Goal: Information Seeking & Learning: Learn about a topic

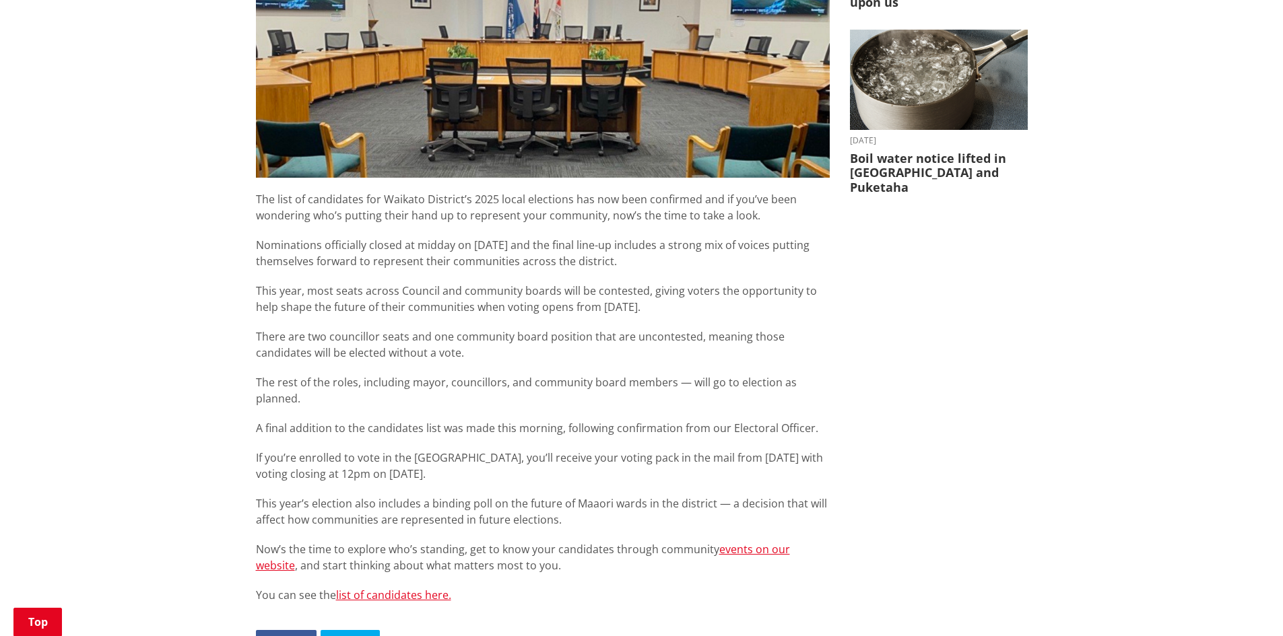
scroll to position [606, 0]
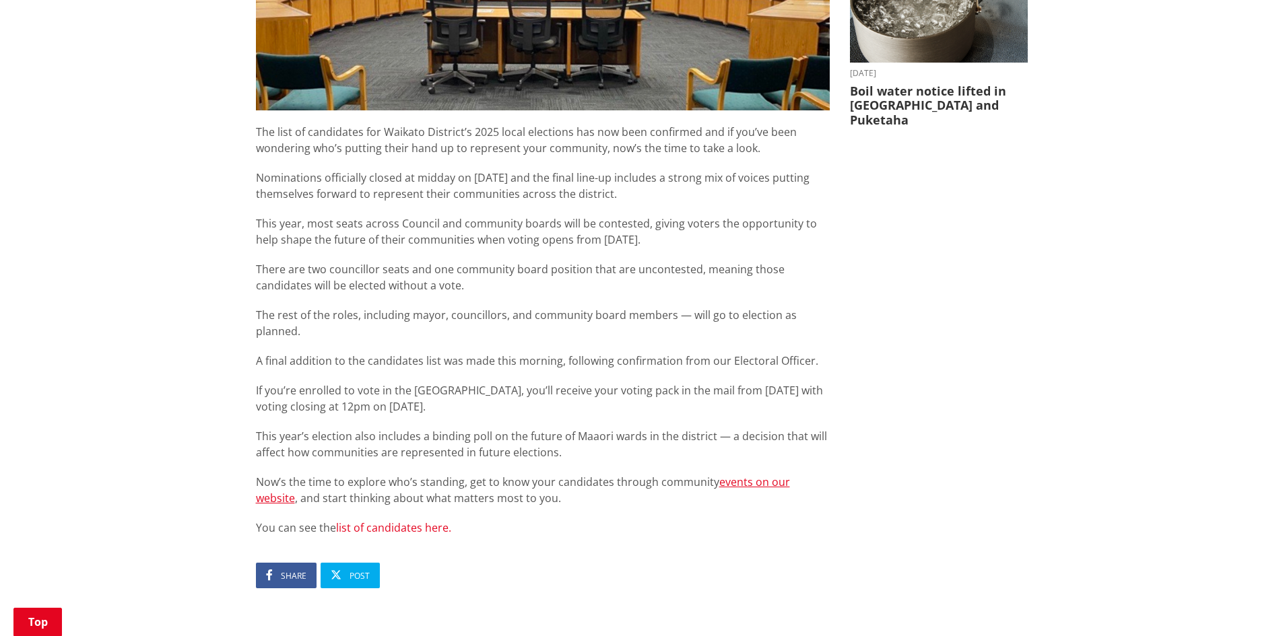
click at [425, 521] on link "list of candidates here." at bounding box center [393, 528] width 115 height 15
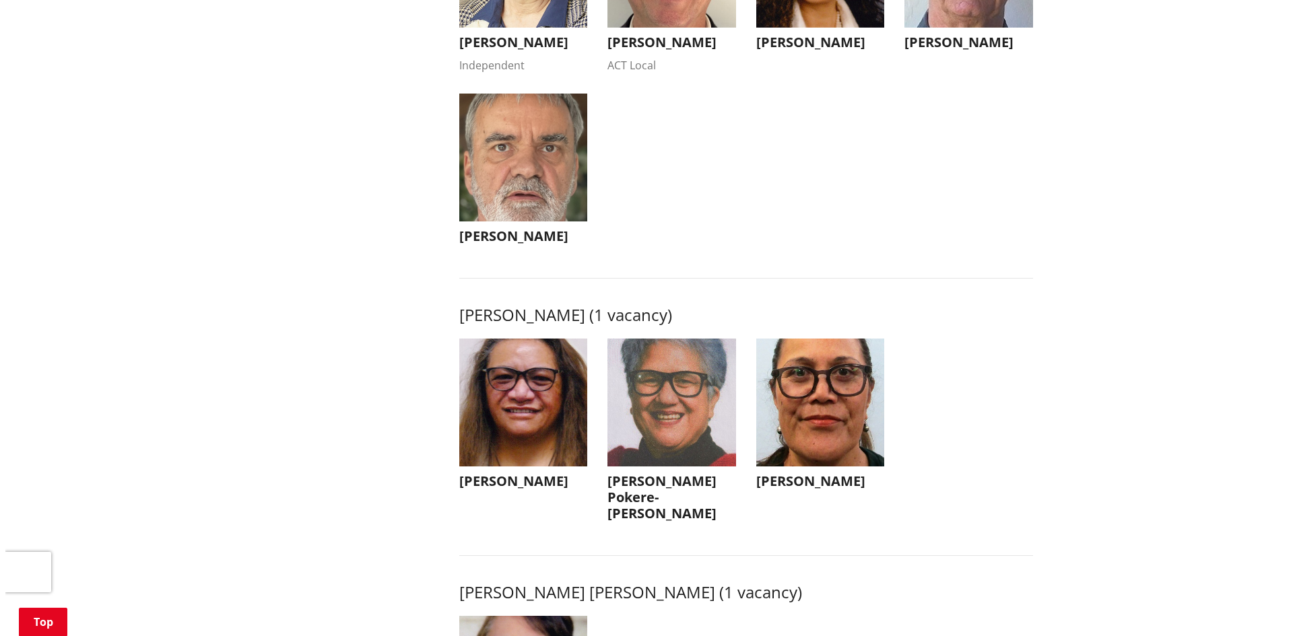
scroll to position [1549, 0]
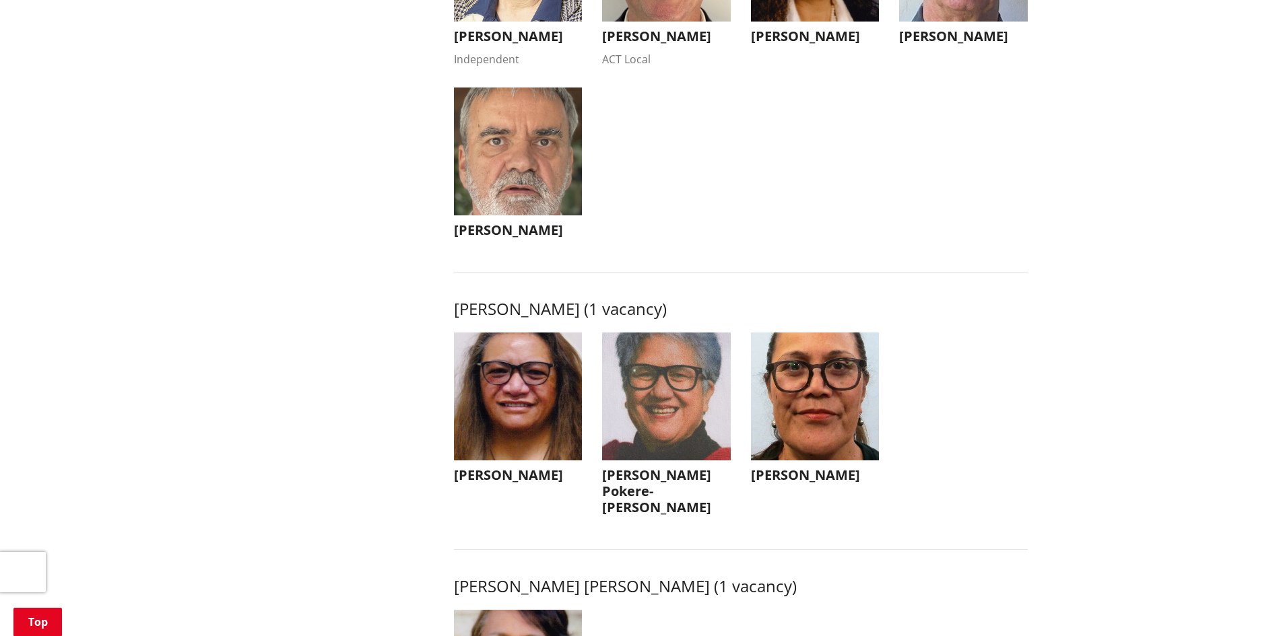
click at [789, 483] on h3 "[PERSON_NAME]" at bounding box center [815, 475] width 129 height 16
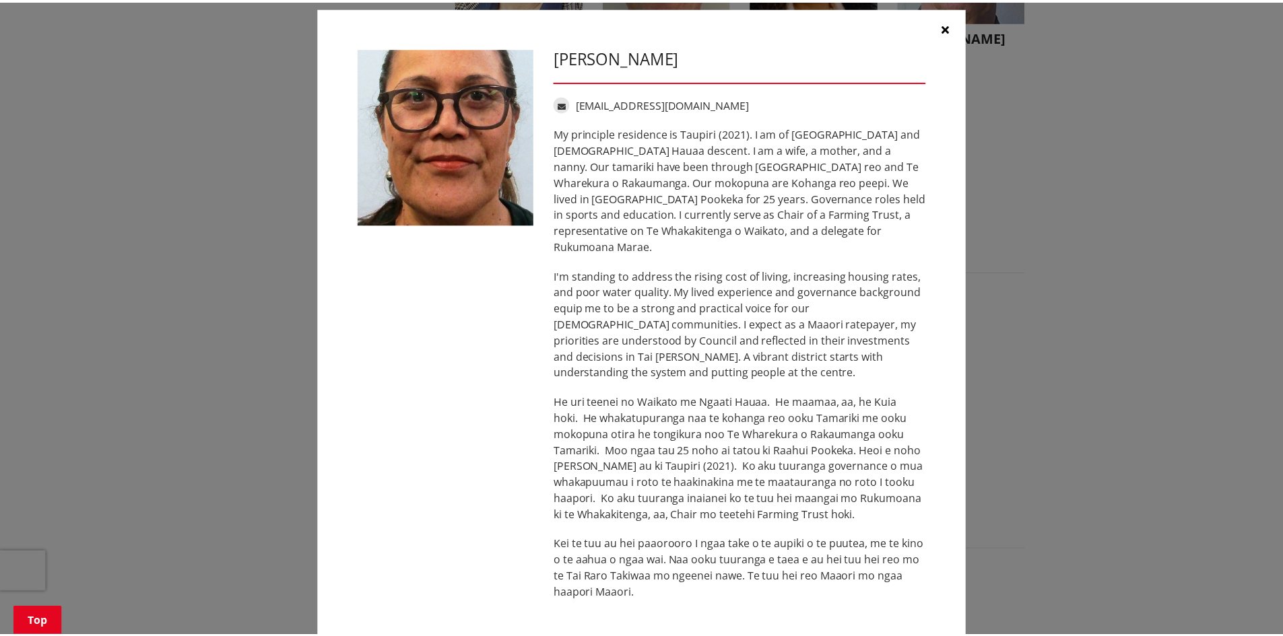
scroll to position [0, 0]
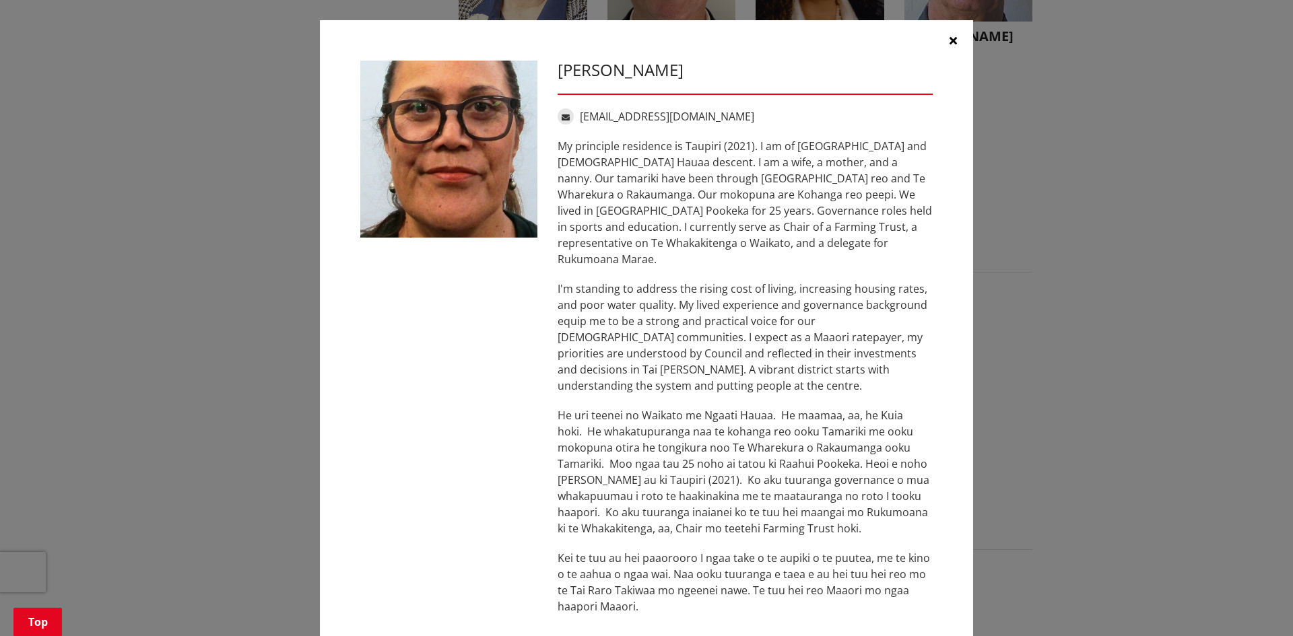
click at [949, 38] on icon "button" at bounding box center [952, 40] width 7 height 11
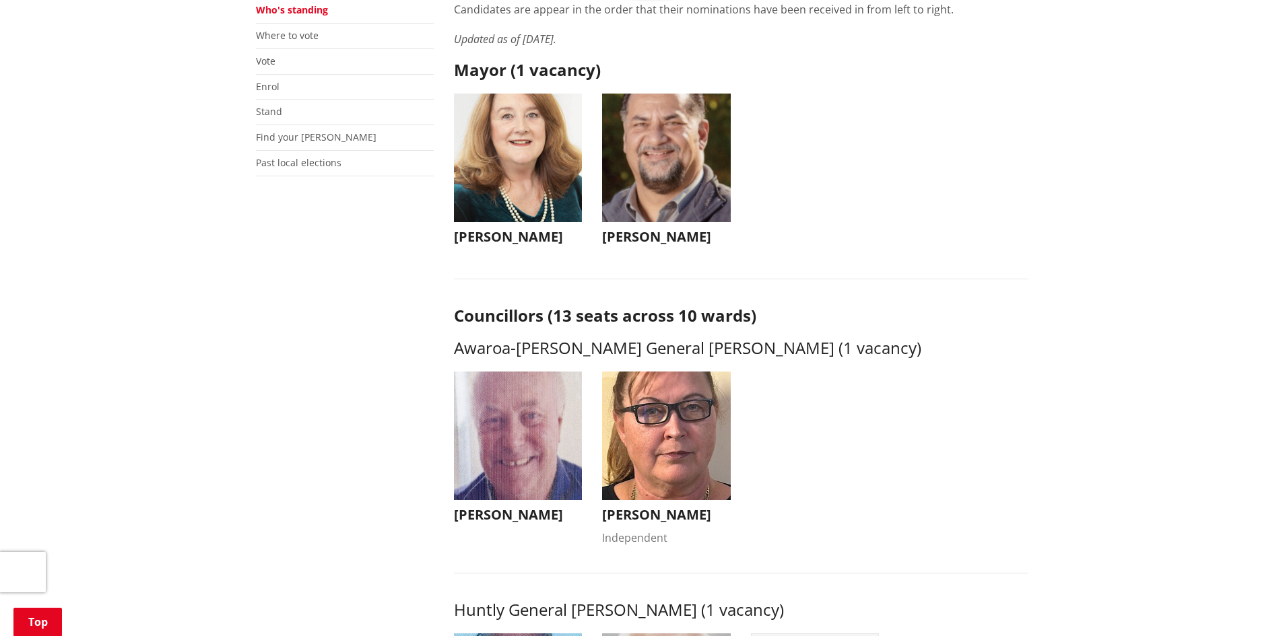
scroll to position [269, 0]
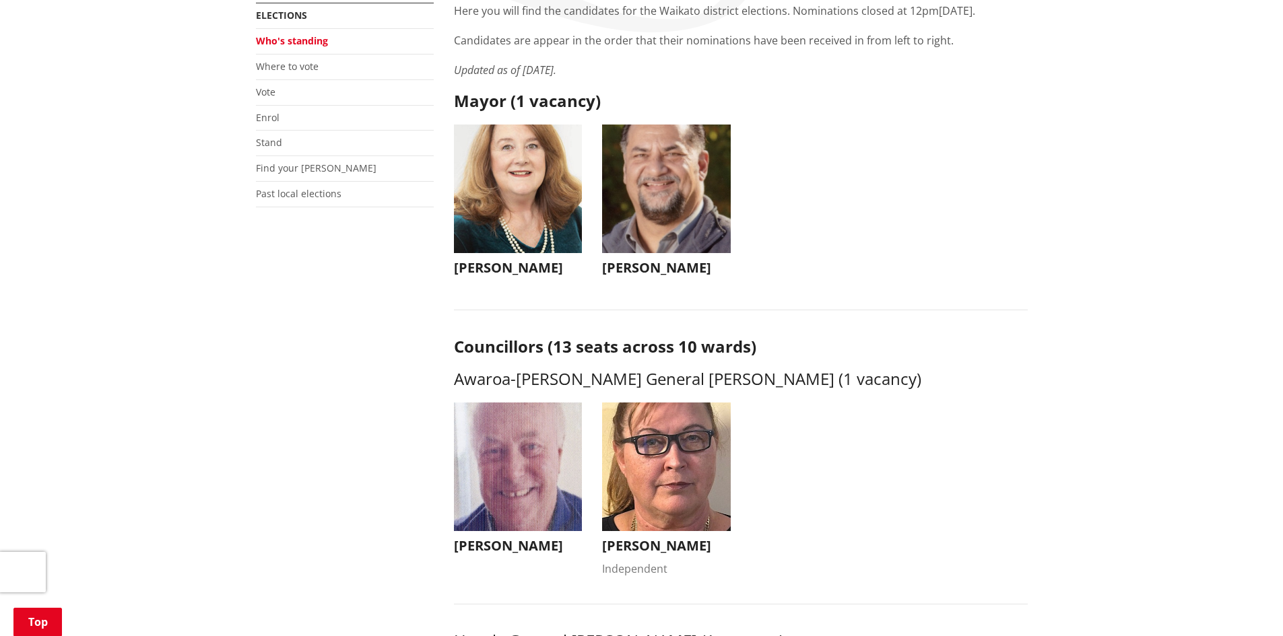
click at [640, 264] on h3 "[PERSON_NAME]" at bounding box center [666, 268] width 129 height 16
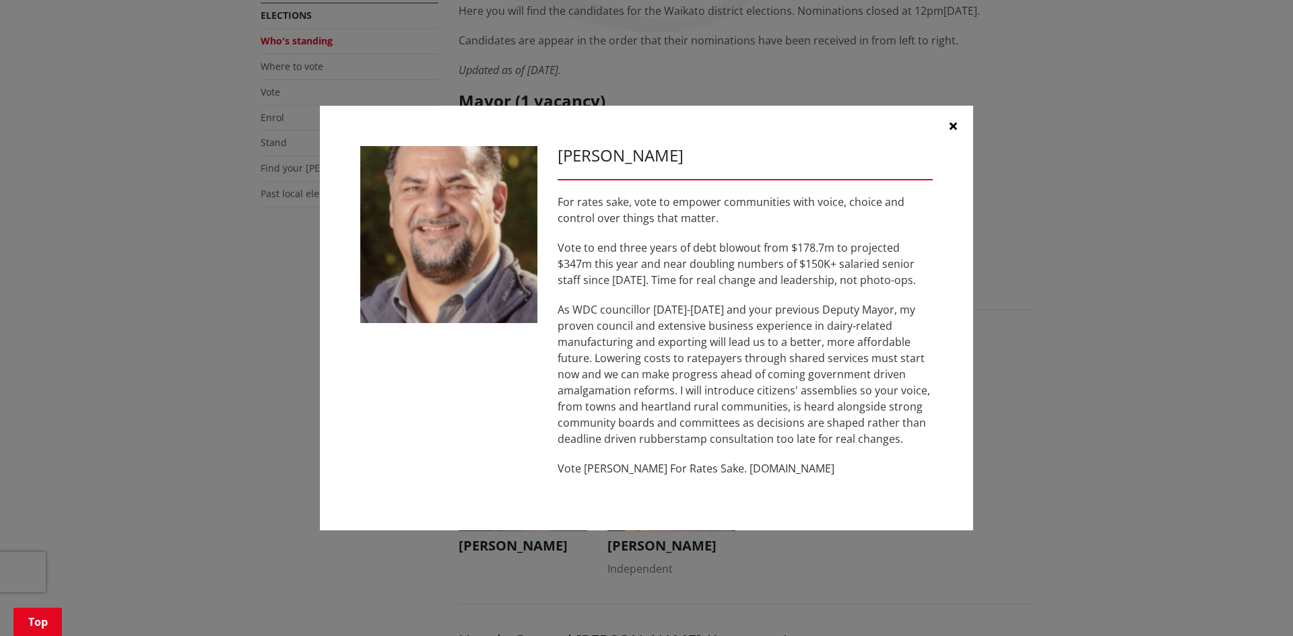
click at [954, 126] on icon "button" at bounding box center [952, 126] width 7 height 11
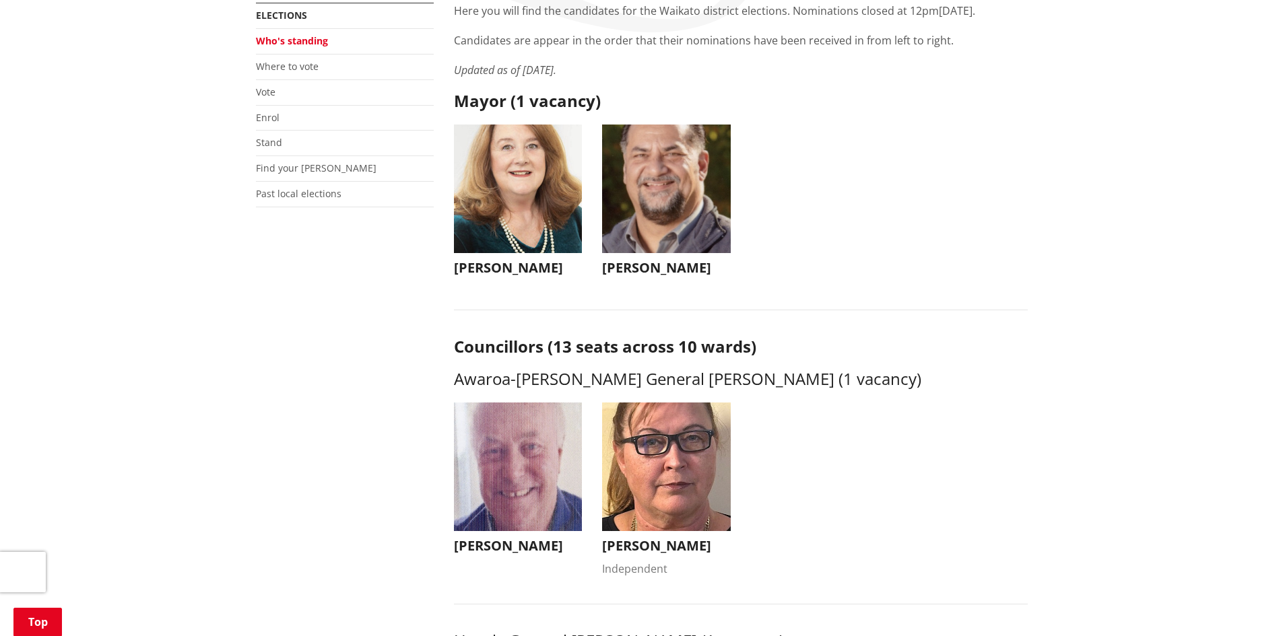
click at [521, 266] on h3 "[PERSON_NAME]" at bounding box center [518, 268] width 129 height 16
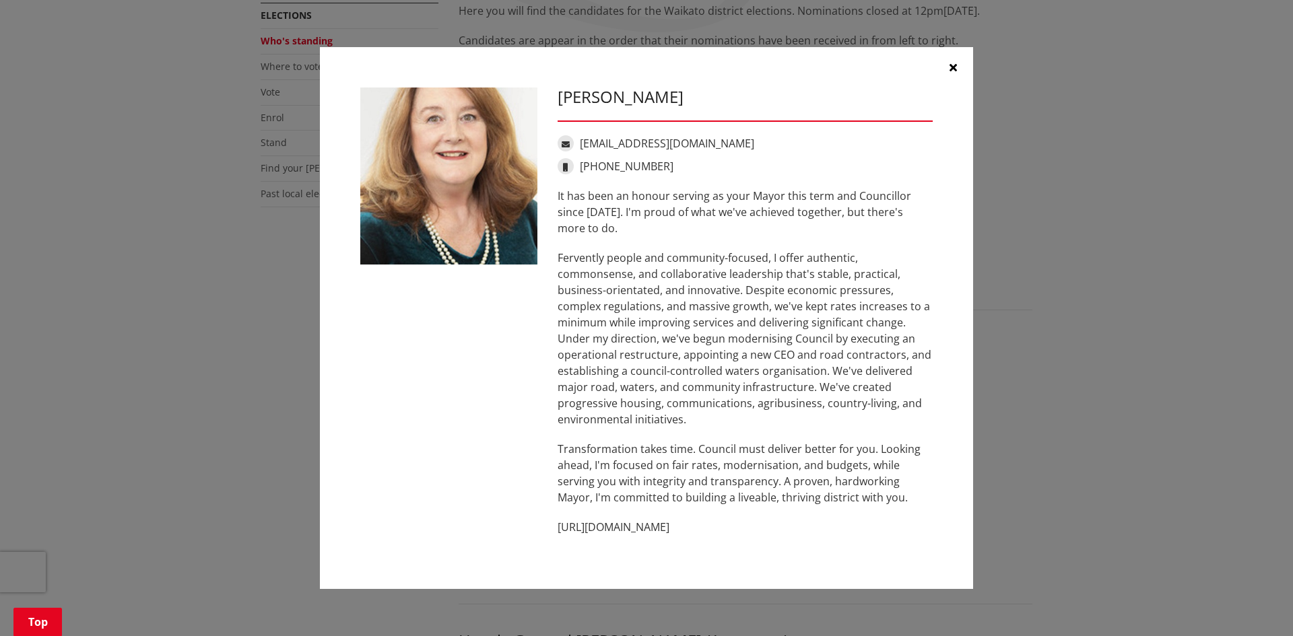
click at [951, 67] on icon "button" at bounding box center [952, 67] width 7 height 11
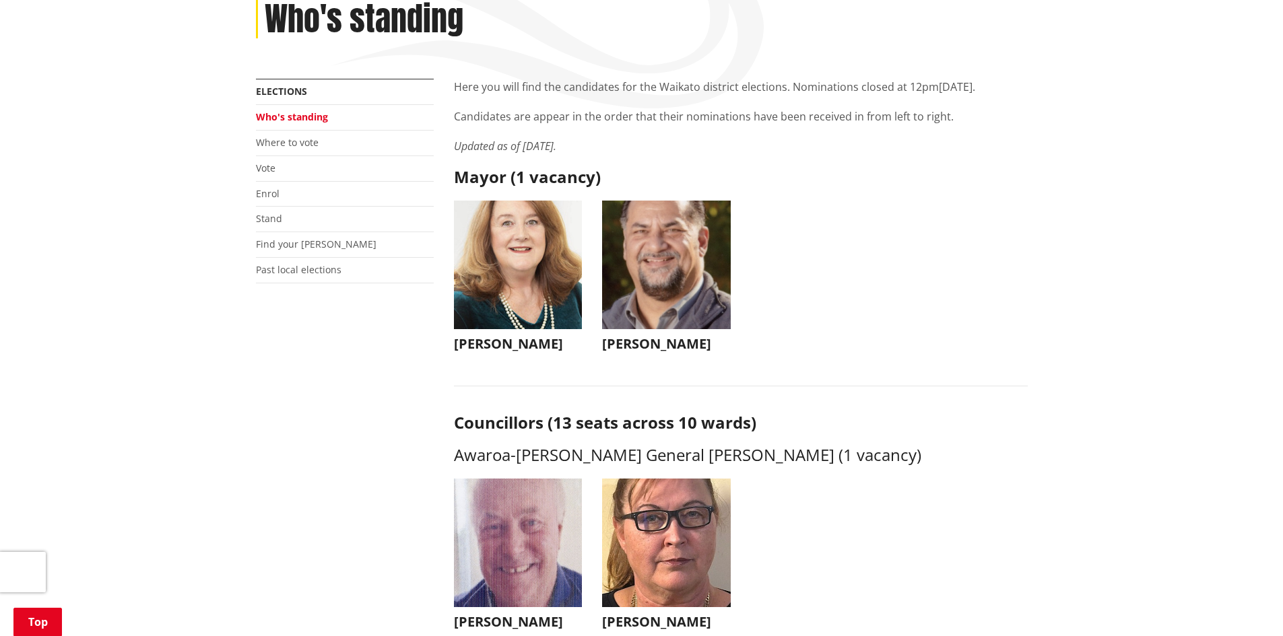
scroll to position [0, 0]
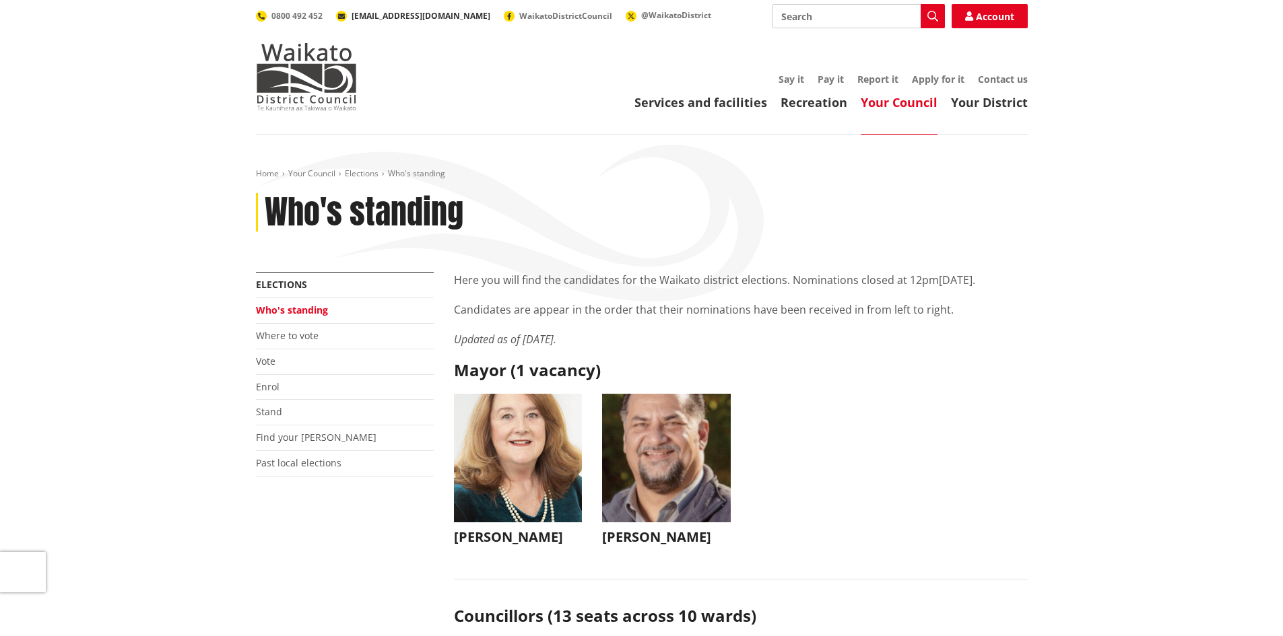
click at [391, 15] on span "[EMAIL_ADDRESS][DOMAIN_NAME]" at bounding box center [421, 15] width 139 height 11
